Goal: Find specific page/section: Find specific page/section

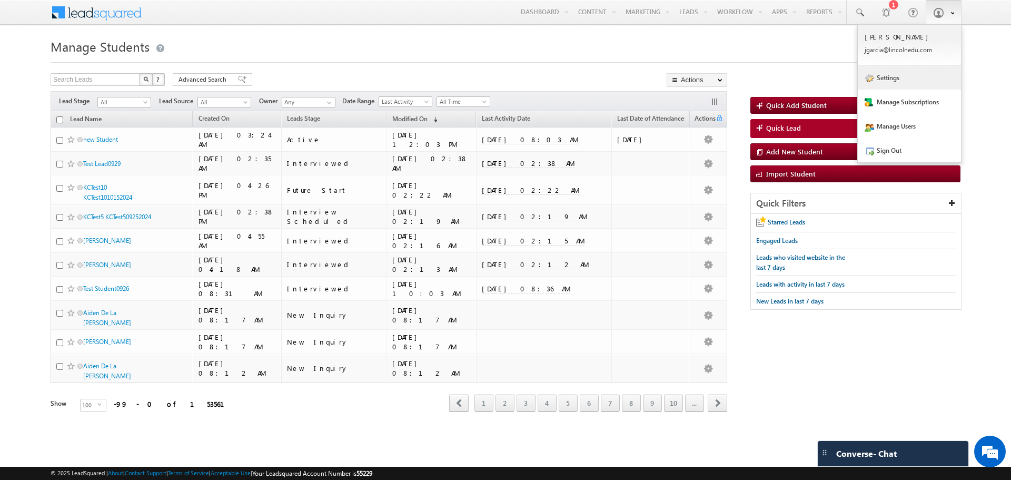
click at [898, 79] on link "Settings" at bounding box center [909, 77] width 103 height 24
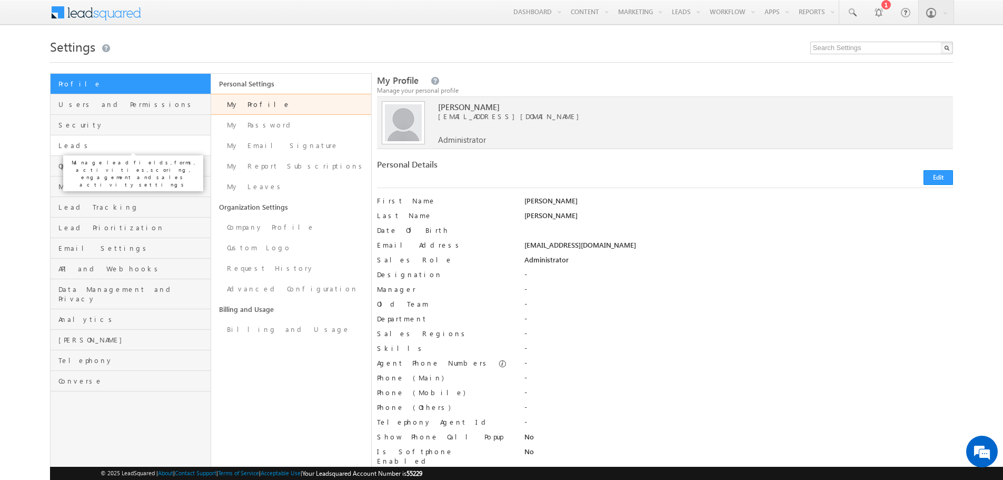
click at [133, 144] on span "Leads" at bounding box center [132, 145] width 149 height 9
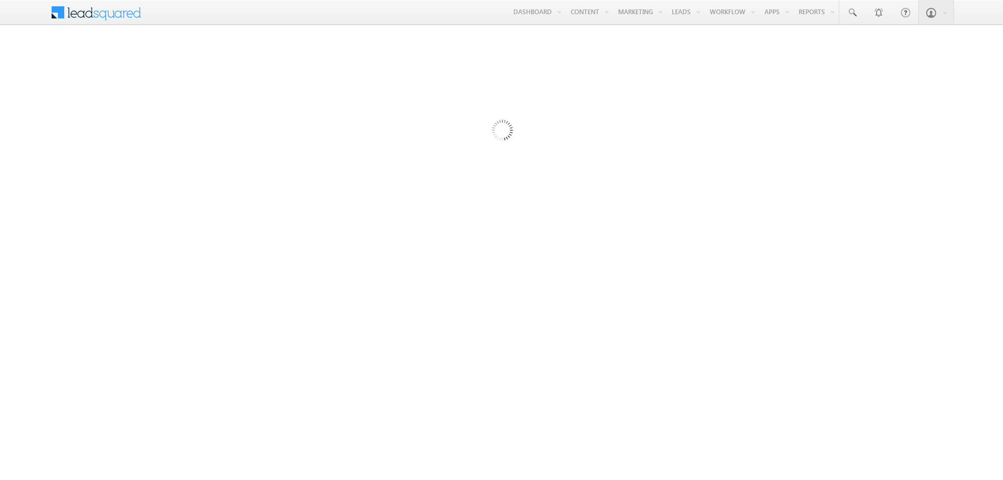
click at [249, 105] on div at bounding box center [501, 287] width 903 height 421
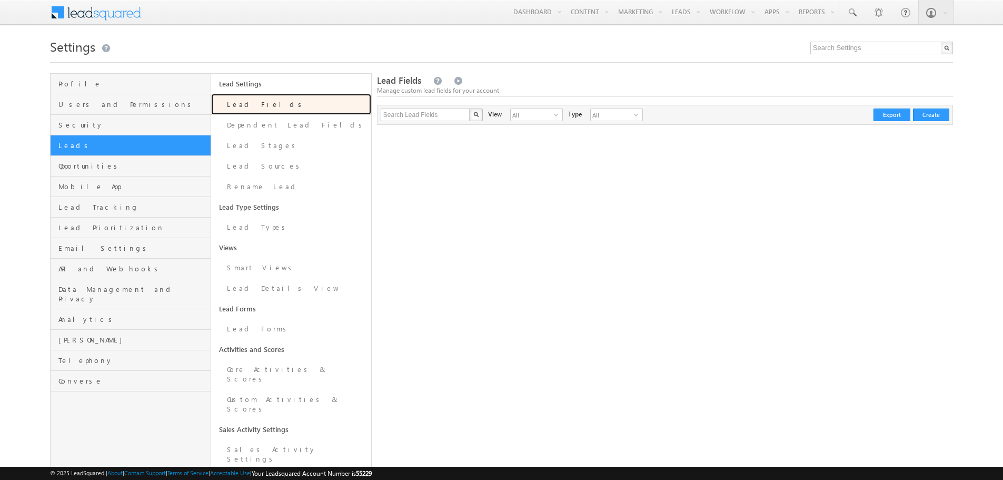
click at [249, 105] on link "Lead Fields" at bounding box center [291, 104] width 160 height 21
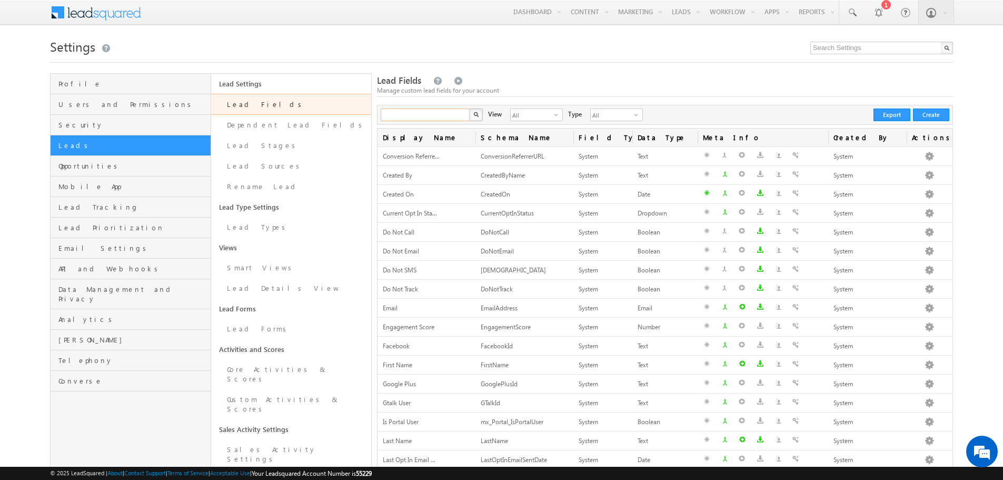
click at [431, 115] on input "text" at bounding box center [426, 115] width 90 height 13
type input "placement"
click at [475, 115] on img "button" at bounding box center [476, 114] width 5 height 5
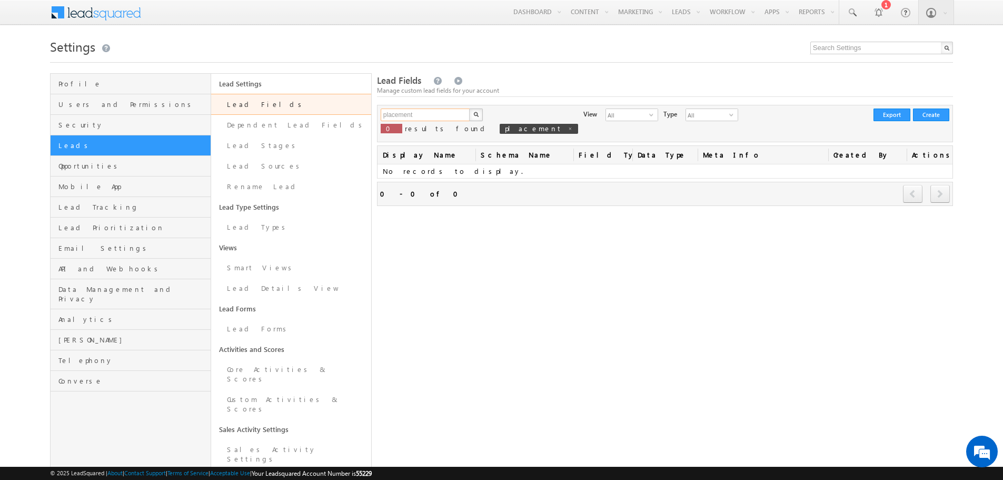
click at [429, 117] on input "placement" at bounding box center [426, 115] width 90 height 13
